Goal: Find specific page/section: Find specific page/section

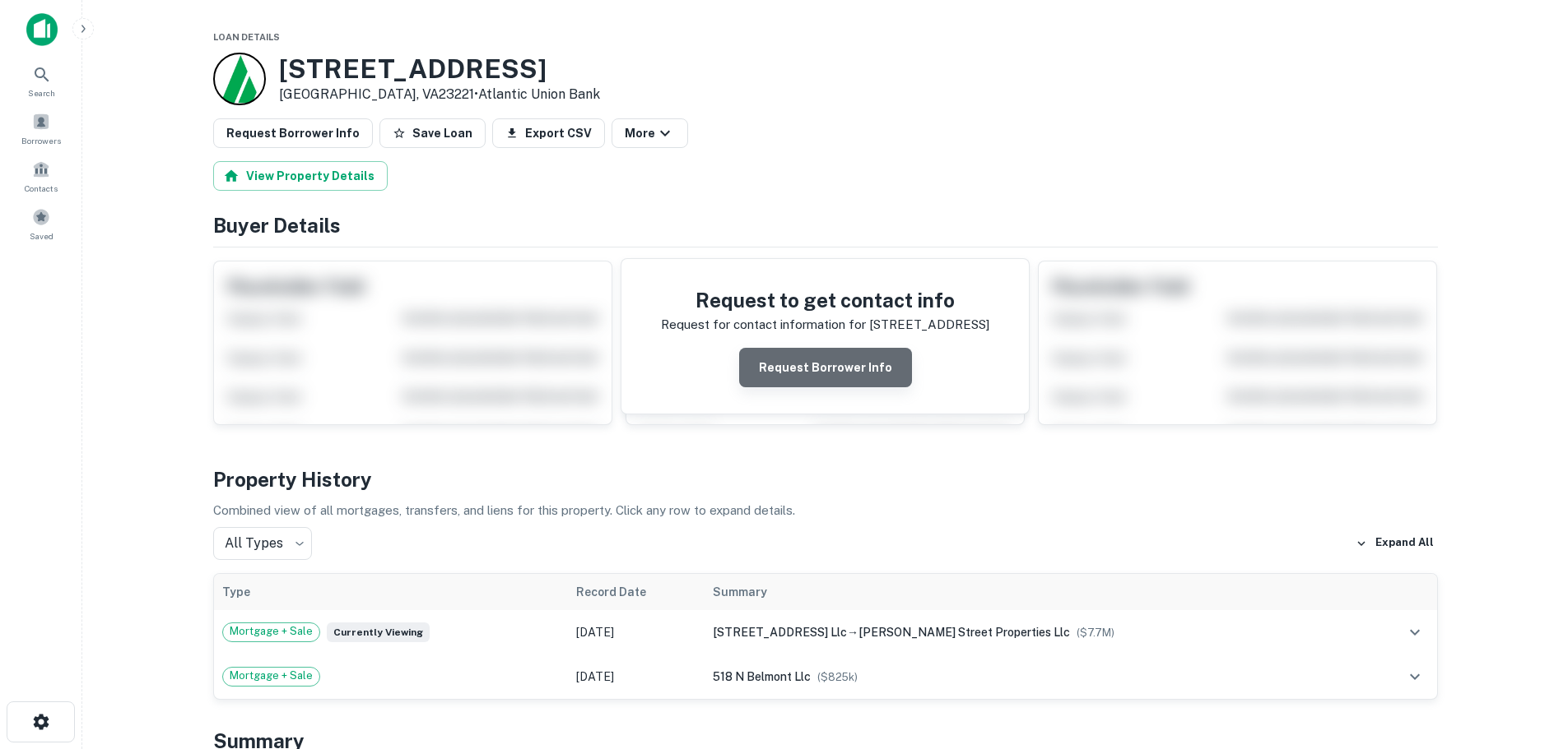
click at [843, 380] on button "Request Borrower Info" at bounding box center [826, 367] width 173 height 39
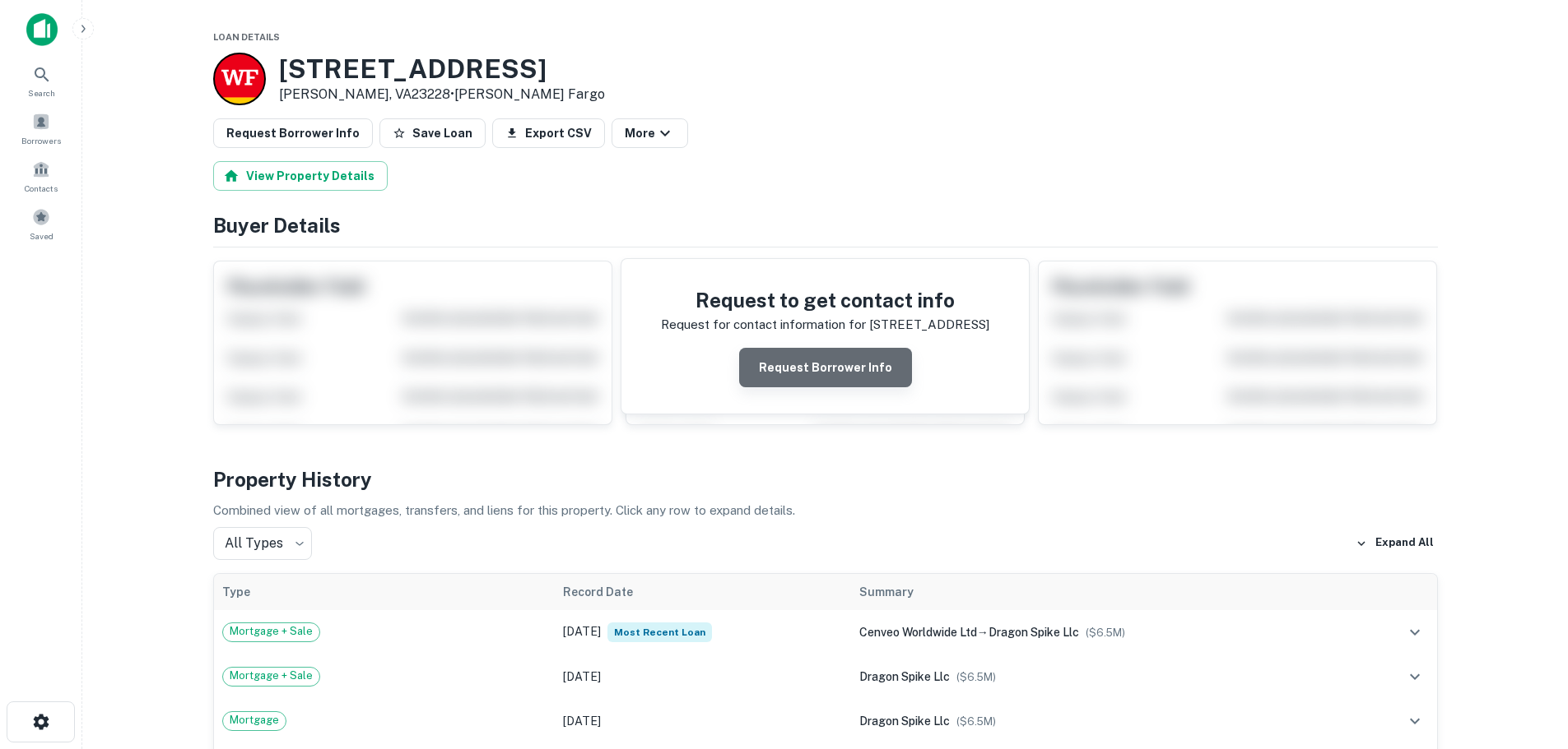
click at [831, 364] on button "Request Borrower Info" at bounding box center [826, 367] width 173 height 39
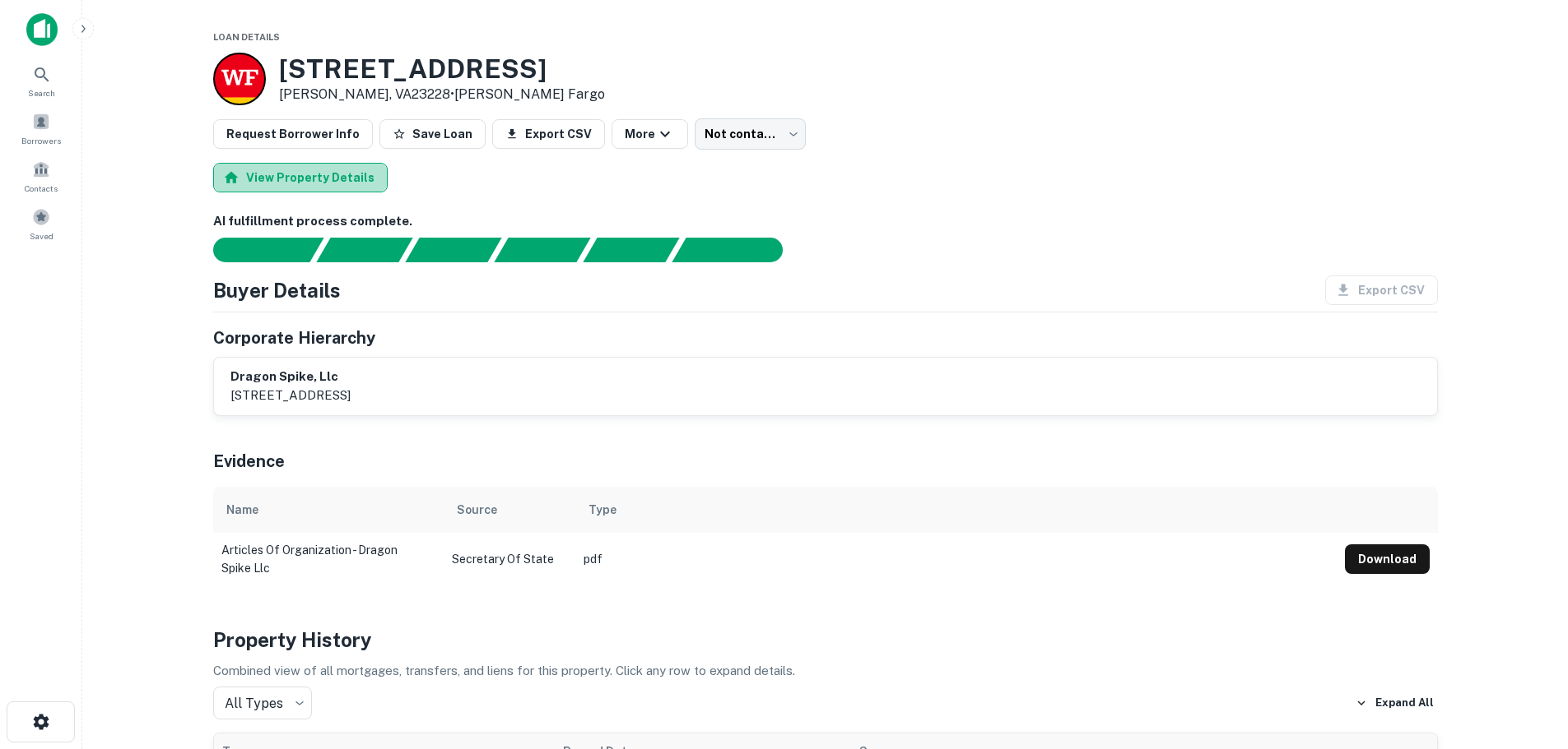
click at [319, 184] on button "View Property Details" at bounding box center [300, 177] width 175 height 30
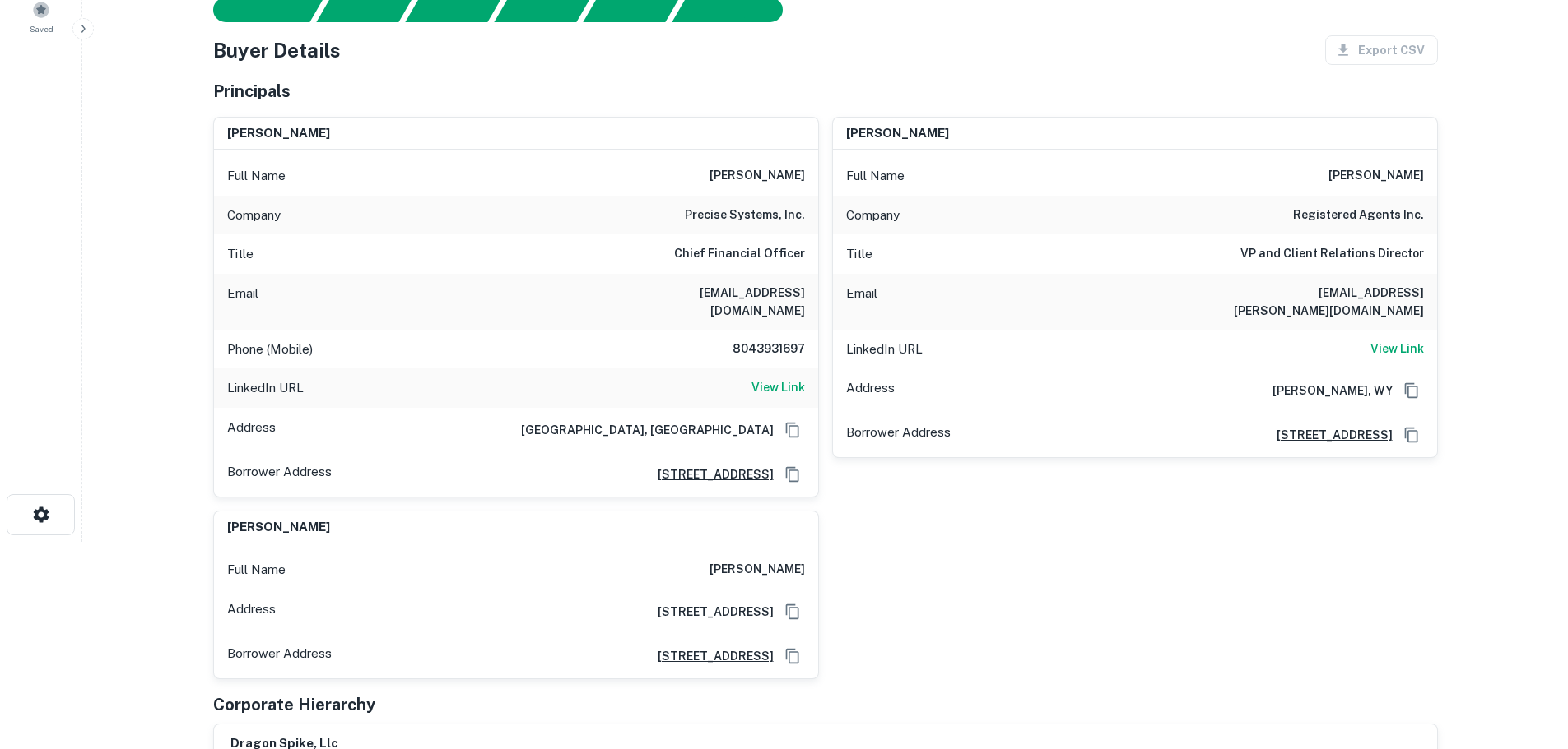
scroll to position [247, 0]
